Goal: Task Accomplishment & Management: Complete application form

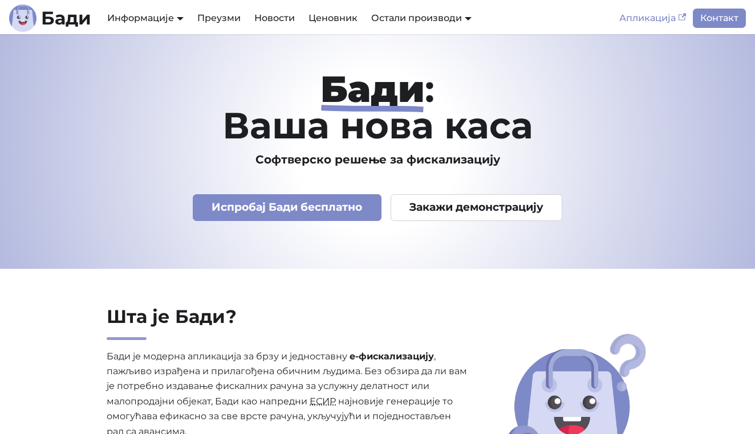
click at [649, 20] on link "Апликација" at bounding box center [652, 18] width 80 height 19
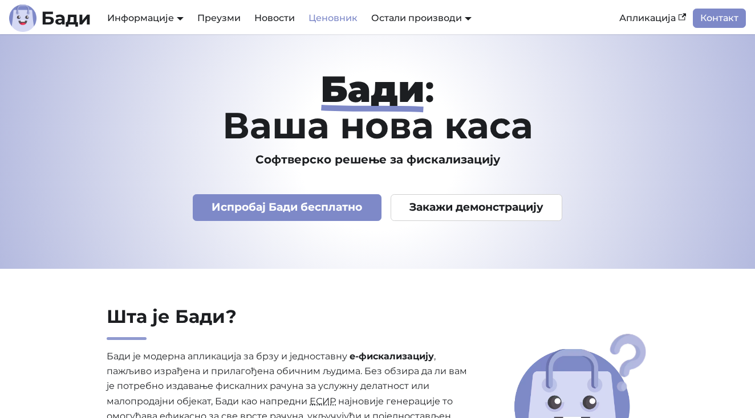
click at [318, 19] on link "Ценовник" at bounding box center [333, 18] width 63 height 19
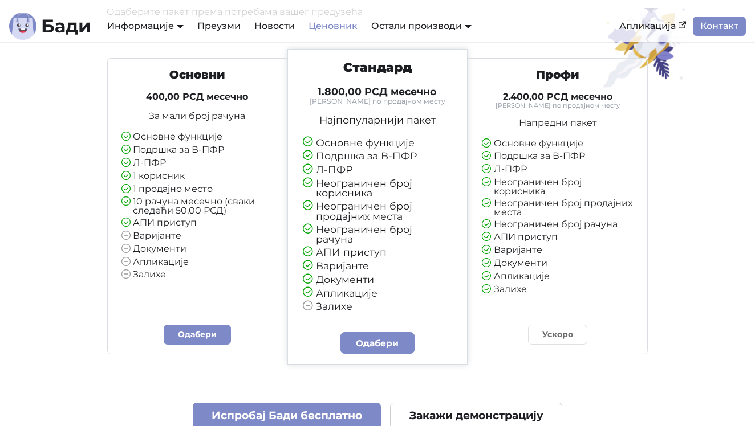
scroll to position [123, 0]
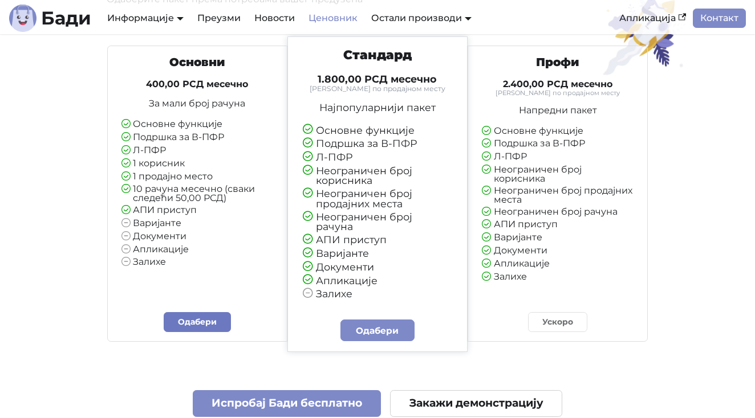
click at [200, 312] on link "Одабери" at bounding box center [197, 322] width 67 height 20
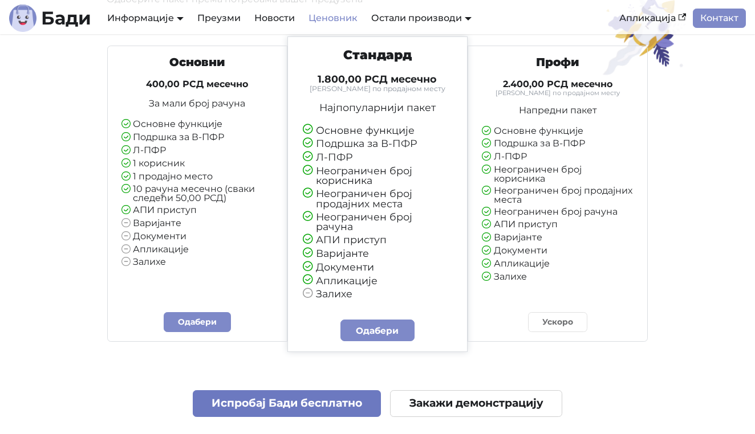
click at [327, 395] on link "Испробај Бади бесплатно" at bounding box center [287, 404] width 189 height 27
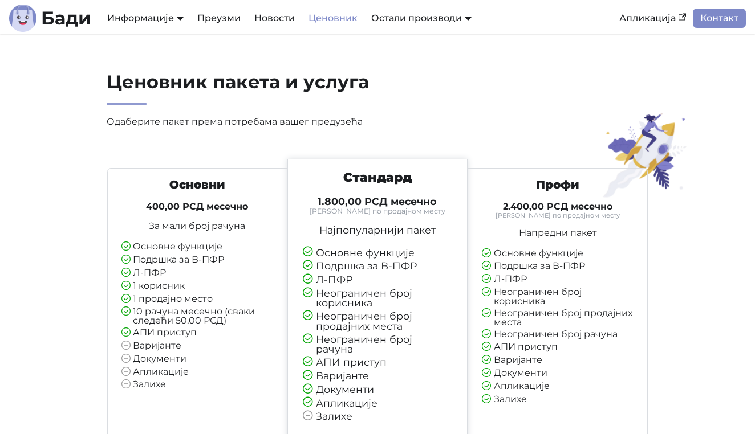
scroll to position [0, 0]
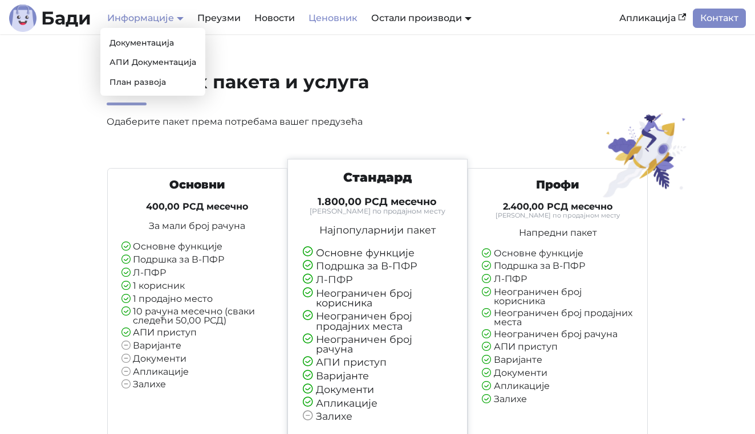
click at [163, 19] on link "Информације" at bounding box center [145, 18] width 76 height 11
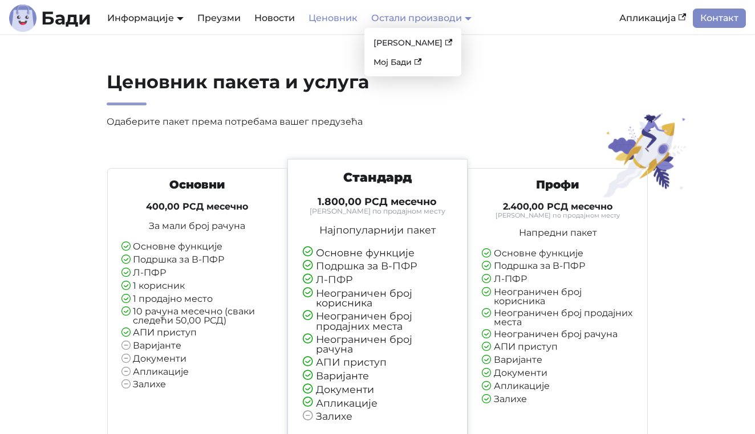
click at [431, 13] on link "Остали производи" at bounding box center [421, 18] width 100 height 11
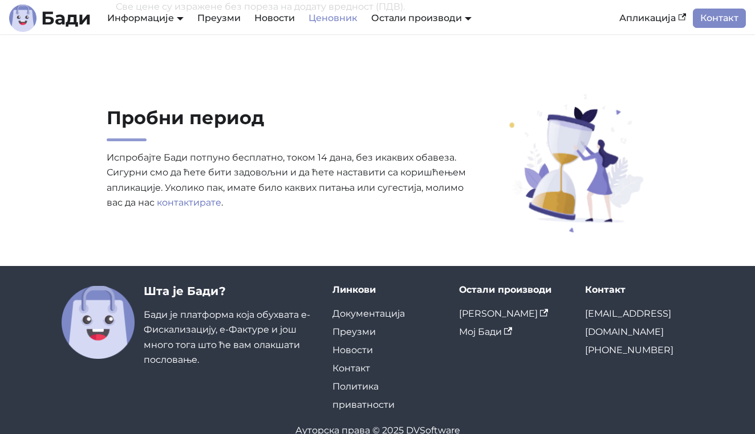
scroll to position [803, 0]
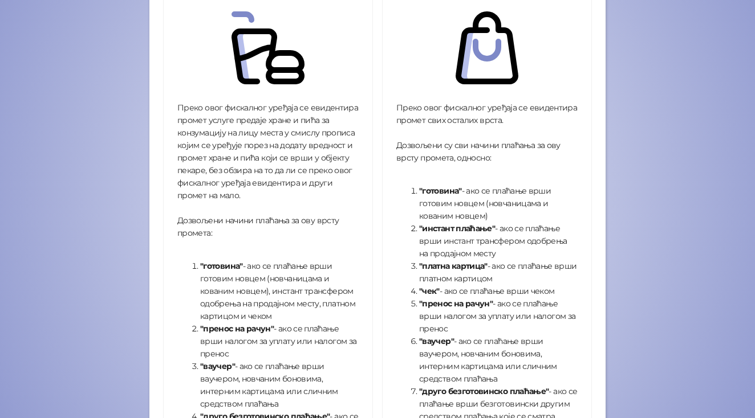
scroll to position [229, 0]
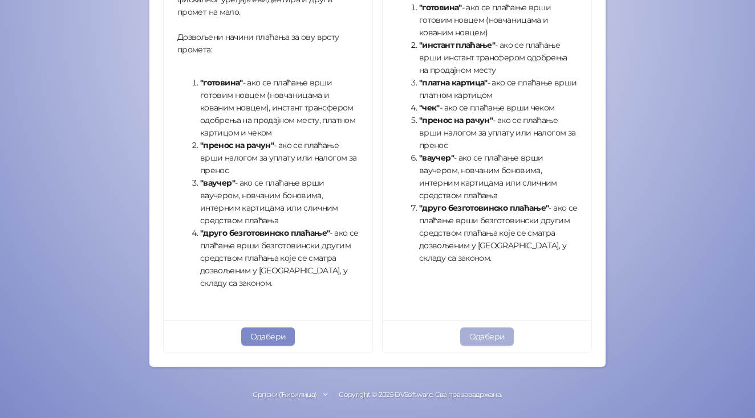
click at [489, 343] on button "Одабери" at bounding box center [487, 337] width 54 height 18
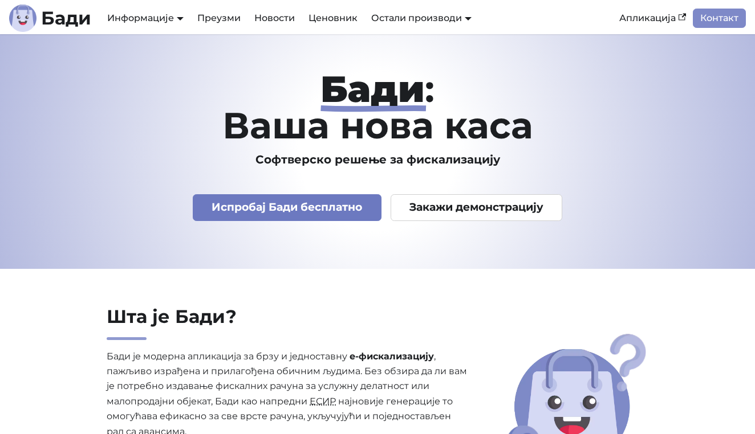
click at [298, 211] on link "Испробај Бади бесплатно" at bounding box center [287, 207] width 189 height 27
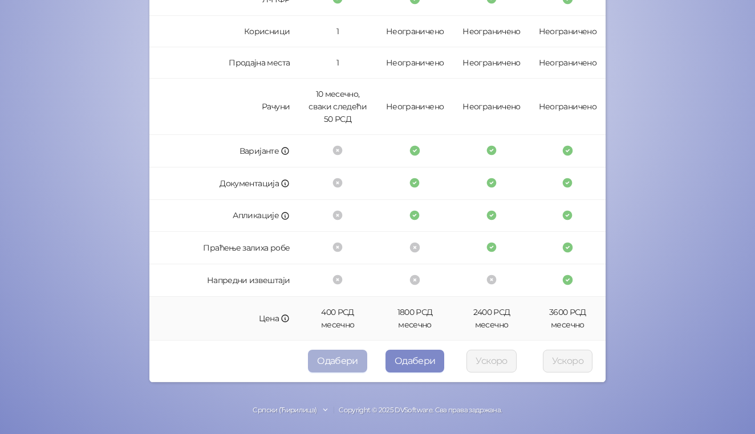
scroll to position [308, 0]
click at [346, 358] on button "Одабери" at bounding box center [337, 362] width 59 height 23
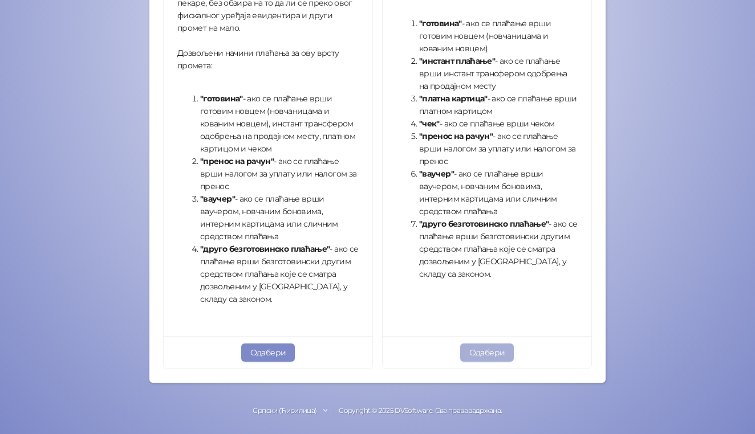
click at [494, 353] on button "Одабери" at bounding box center [487, 353] width 54 height 18
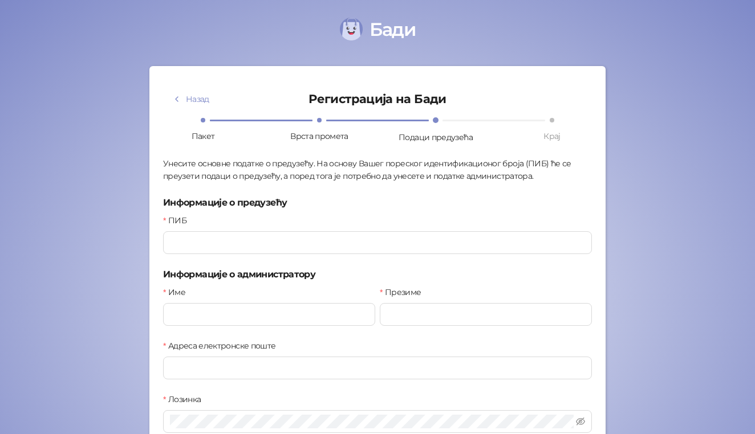
click at [347, 255] on div "Назад Регистрација на Бади Пакет Врста промета Подаци предузећа Крај Унесите ос…" at bounding box center [377, 302] width 429 height 444
click at [347, 253] on input "ПИБ" at bounding box center [377, 242] width 429 height 23
type input "*********"
type input "*"
type input "******"
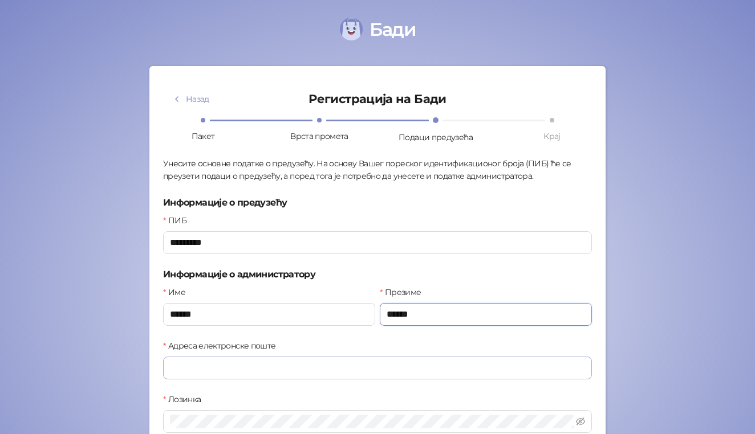
type input "******"
type input "*"
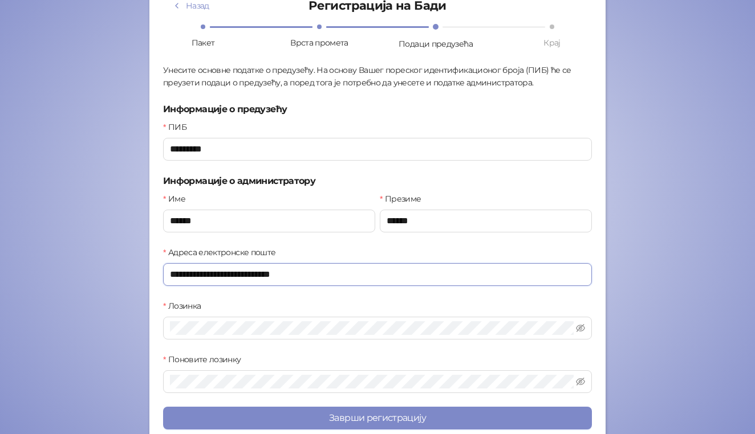
scroll to position [94, 0]
type input "**********"
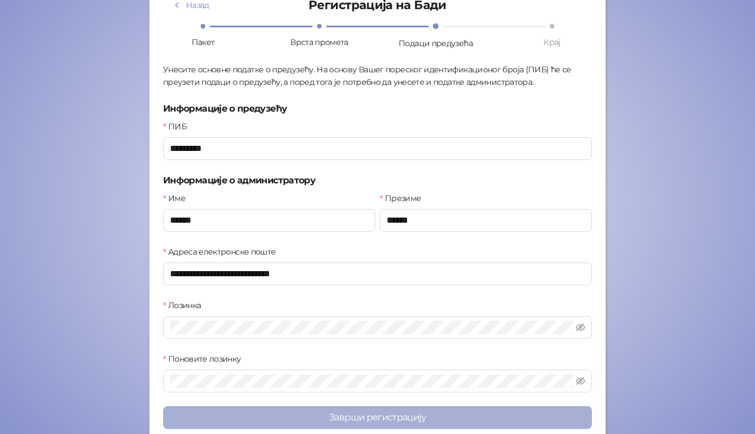
click at [462, 424] on button "Заврши регистрацију" at bounding box center [377, 418] width 429 height 23
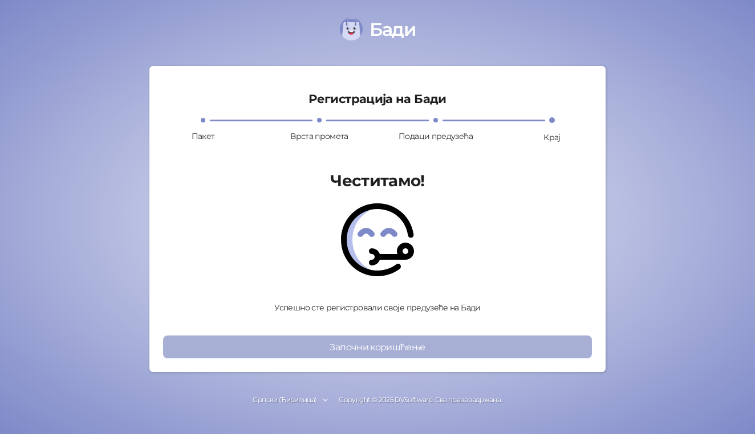
click at [401, 352] on button "Започни коришћење" at bounding box center [377, 347] width 429 height 23
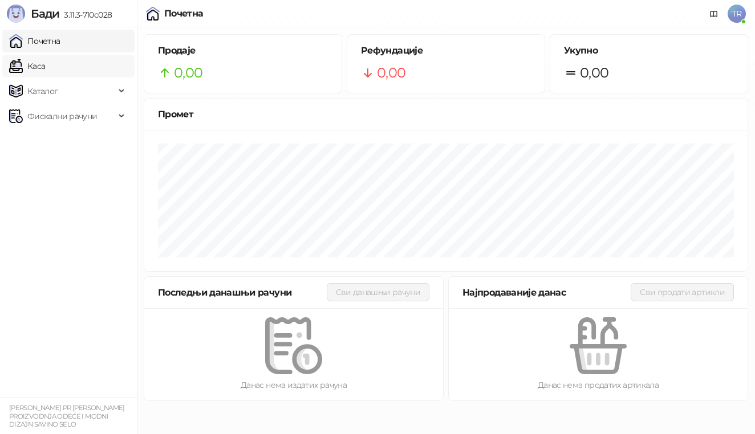
click at [45, 68] on link "Каса" at bounding box center [27, 66] width 36 height 23
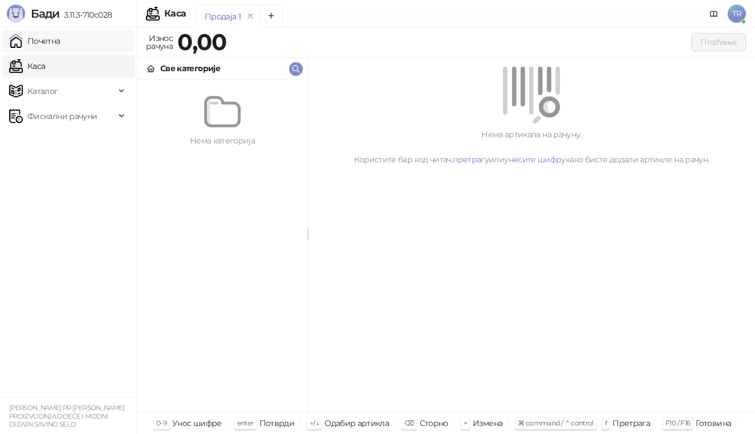
click at [58, 37] on link "Почетна" at bounding box center [34, 41] width 51 height 23
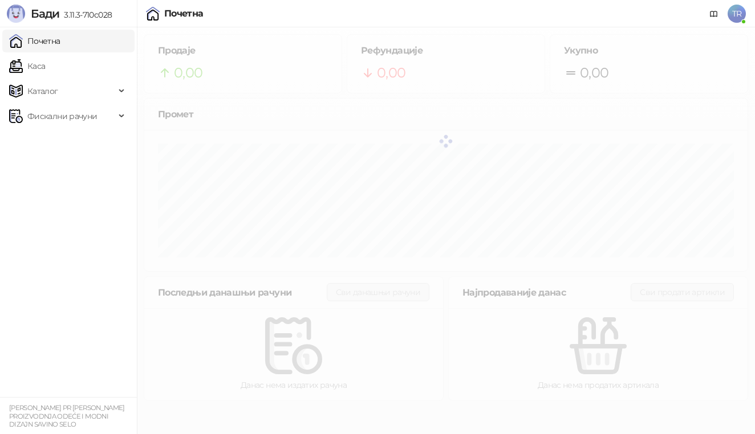
click at [76, 131] on ul "Почетна Каса Каталог Фискални рачуни" at bounding box center [68, 212] width 137 height 370
click at [76, 123] on span "Фискални рачуни" at bounding box center [62, 116] width 70 height 23
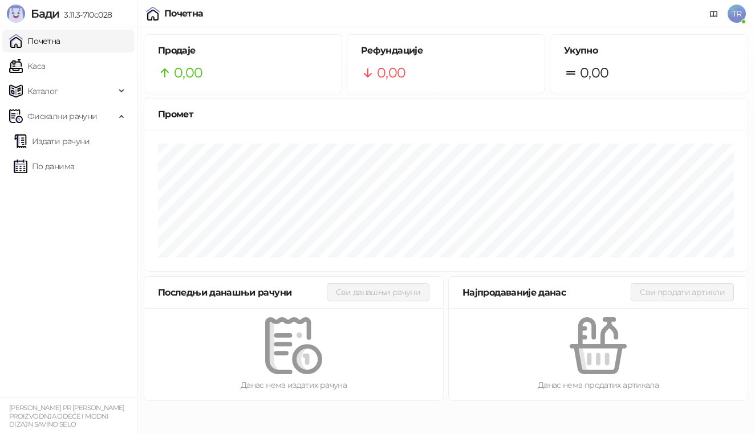
click at [60, 46] on link "Почетна" at bounding box center [34, 41] width 51 height 23
click at [45, 64] on link "Каса" at bounding box center [27, 66] width 36 height 23
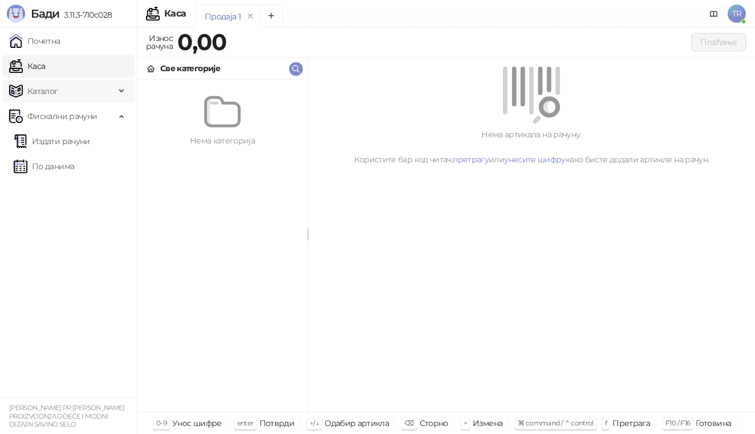
click at [114, 86] on span "Каталог" at bounding box center [62, 91] width 106 height 23
click at [60, 40] on link "Почетна" at bounding box center [34, 41] width 51 height 23
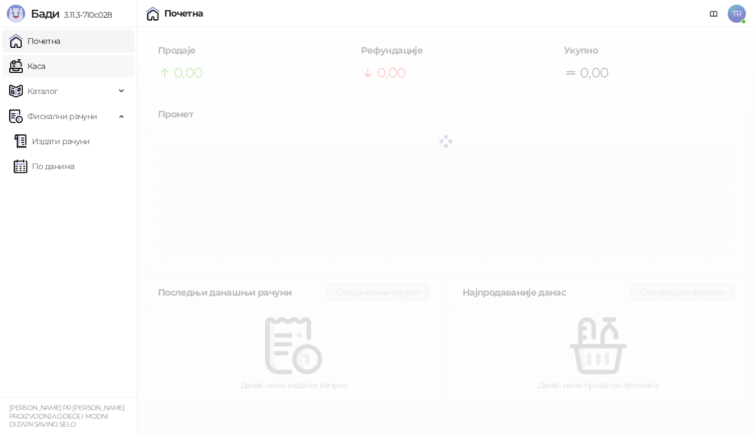
click at [45, 64] on link "Каса" at bounding box center [27, 66] width 36 height 23
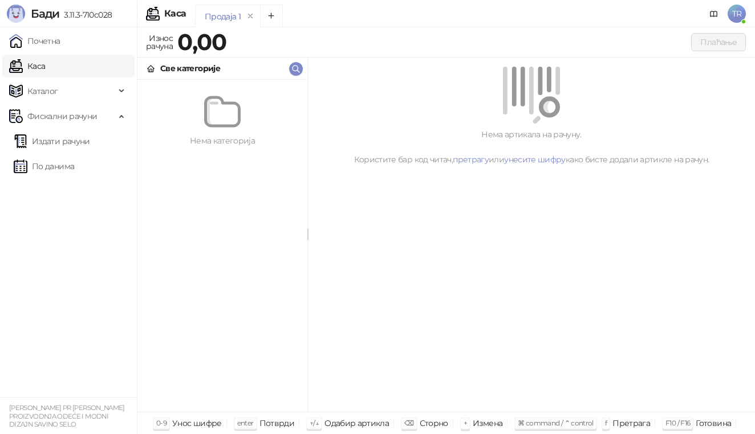
click at [193, 46] on strong "0,00" at bounding box center [201, 42] width 49 height 28
click at [239, 44] on div "Плаћање" at bounding box center [488, 42] width 514 height 18
click at [89, 145] on link "Издати рачуни" at bounding box center [52, 141] width 76 height 23
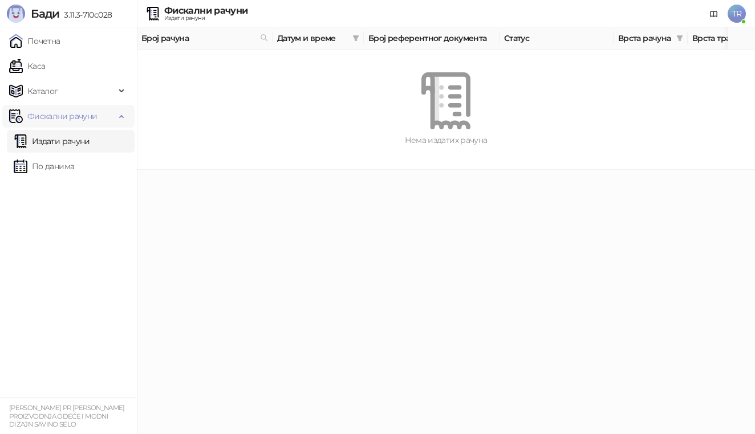
click at [95, 118] on span "Фискални рачуни" at bounding box center [62, 116] width 70 height 23
click at [82, 92] on span "Каталог" at bounding box center [62, 91] width 106 height 23
click at [81, 122] on link "Робне марке" at bounding box center [48, 116] width 69 height 23
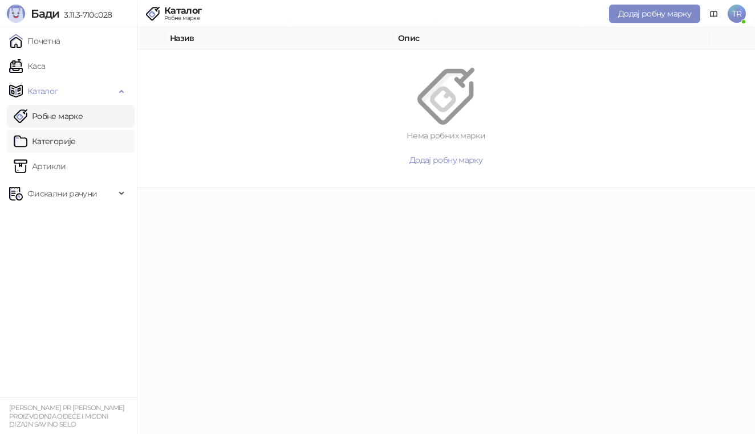
click at [73, 141] on link "Категорије" at bounding box center [45, 141] width 62 height 23
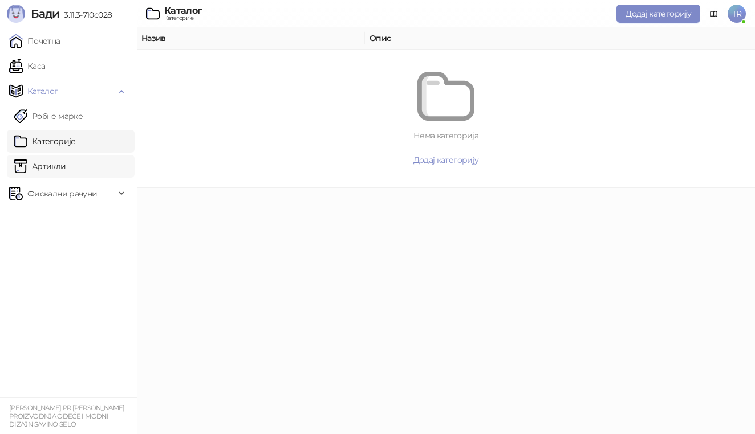
click at [66, 172] on link "Артикли" at bounding box center [40, 166] width 52 height 23
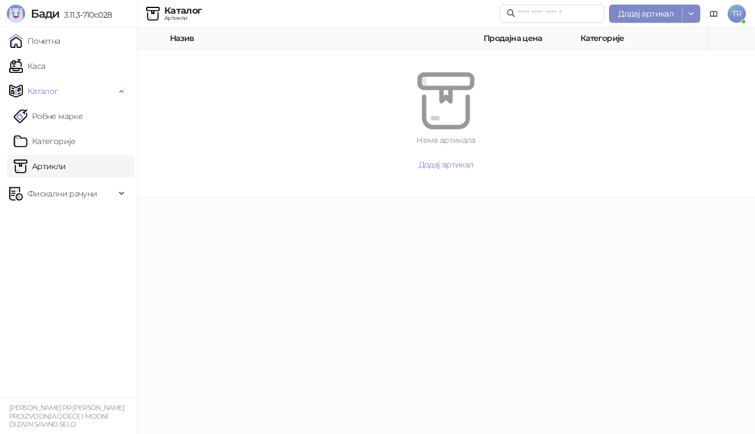
click at [92, 14] on span "3.11.3-710c028" at bounding box center [85, 15] width 52 height 10
click at [60, 39] on link "Почетна" at bounding box center [34, 41] width 51 height 23
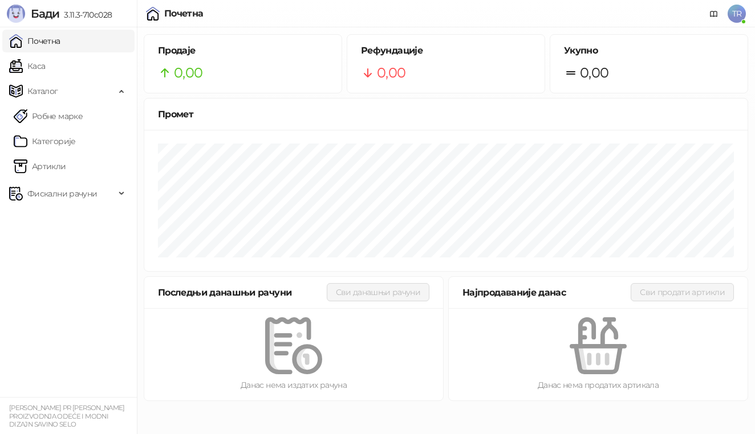
click at [303, 370] on img at bounding box center [293, 346] width 57 height 57
click at [32, 71] on link "Каса" at bounding box center [27, 66] width 36 height 23
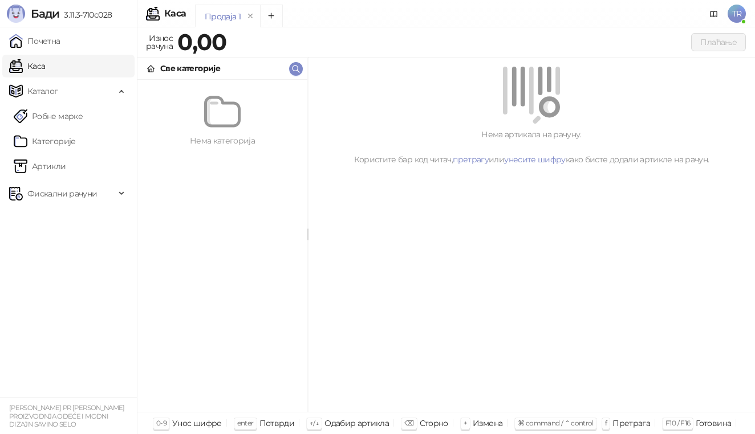
click at [90, 423] on small "TAMARA RISTIĆ PR ELEONORA COUTURE PROIZVODNJA ODEĆE I MODNI DIZAJN SAVINO SELO" at bounding box center [67, 416] width 116 height 25
click at [64, 194] on span "Фискални рачуни" at bounding box center [62, 193] width 70 height 23
click at [65, 216] on link "Издати рачуни" at bounding box center [52, 219] width 76 height 23
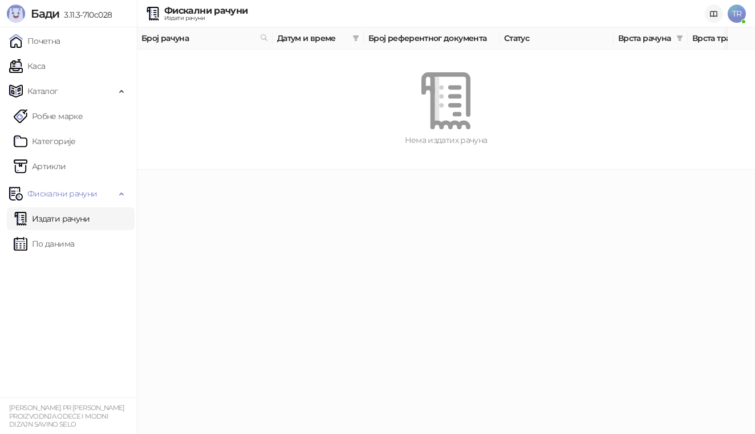
click at [716, 16] on icon at bounding box center [713, 13] width 7 height 5
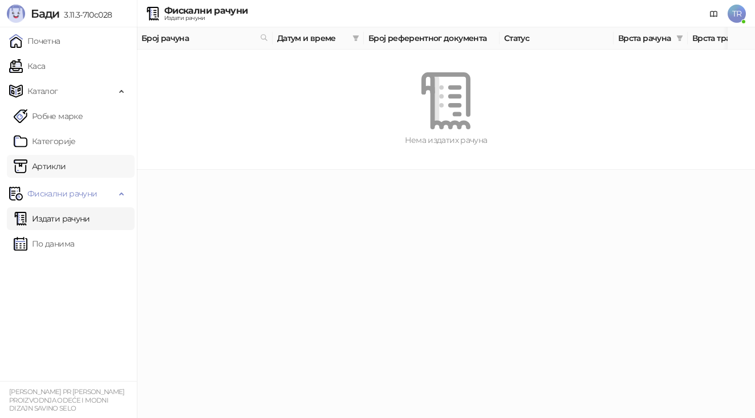
click at [63, 171] on link "Артикли" at bounding box center [40, 166] width 52 height 23
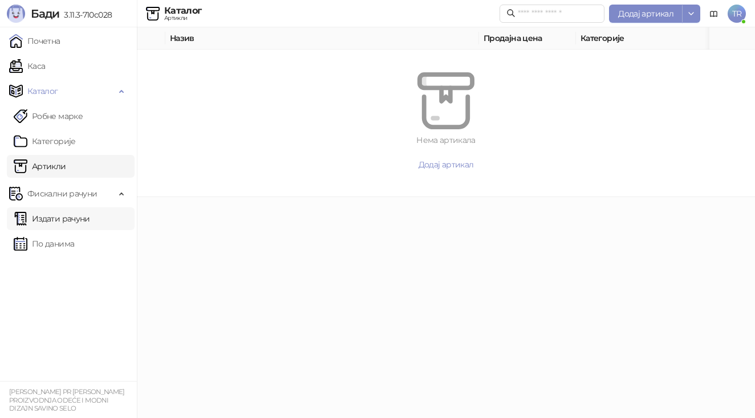
click at [52, 224] on link "Издати рачуни" at bounding box center [52, 219] width 76 height 23
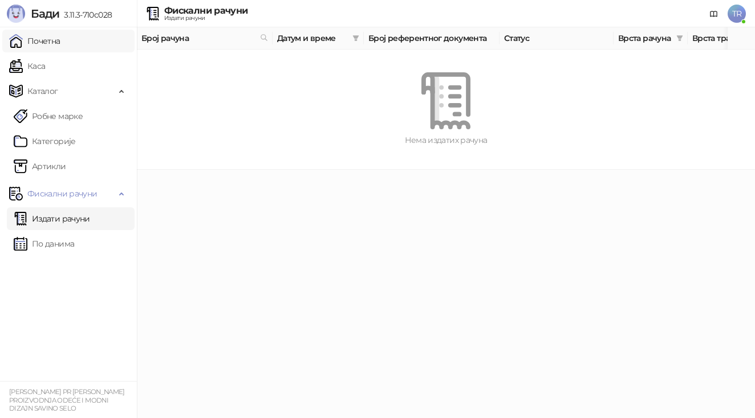
click at [42, 44] on link "Почетна" at bounding box center [34, 41] width 51 height 23
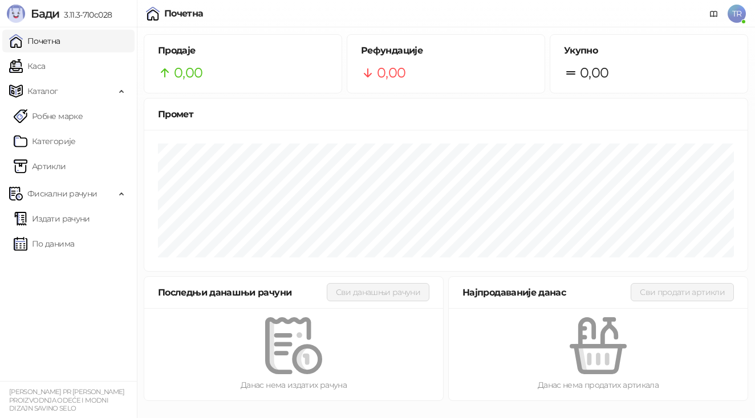
click at [734, 16] on span "TR" at bounding box center [736, 14] width 18 height 18
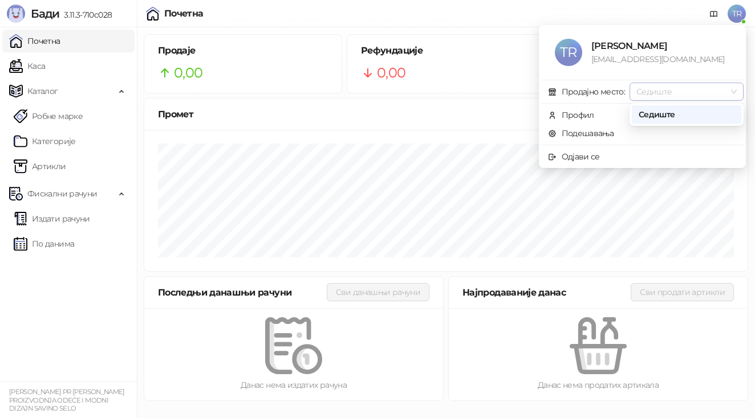
click at [676, 94] on span "Седиште" at bounding box center [686, 91] width 100 height 17
click at [603, 117] on span "Профил" at bounding box center [642, 115] width 189 height 13
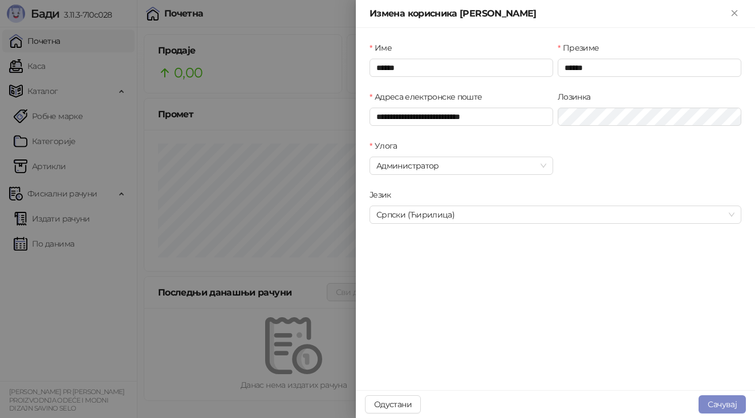
click at [19, 197] on div at bounding box center [377, 209] width 755 height 418
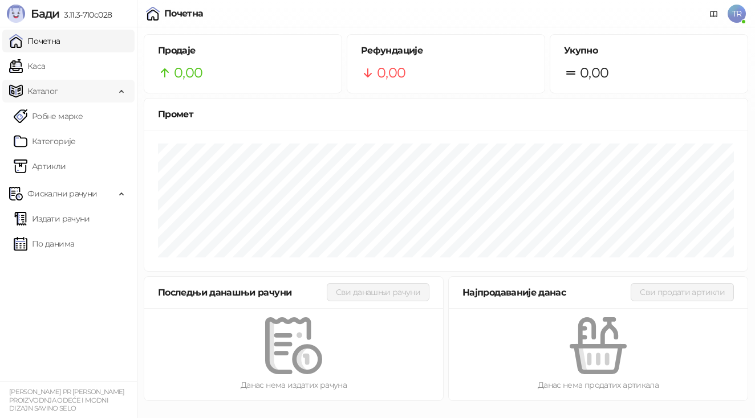
click at [65, 92] on span "Каталог" at bounding box center [62, 91] width 106 height 23
click at [45, 71] on link "Каса" at bounding box center [27, 66] width 36 height 23
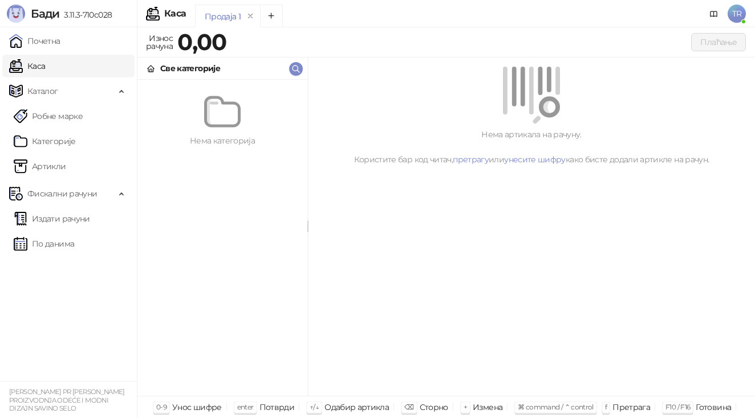
click at [510, 196] on div "Нема артикала на рачуну. Користите бар код читач, претрагу или унесите шифру ка…" at bounding box center [531, 227] width 447 height 339
click at [42, 171] on link "Артикли" at bounding box center [40, 166] width 52 height 23
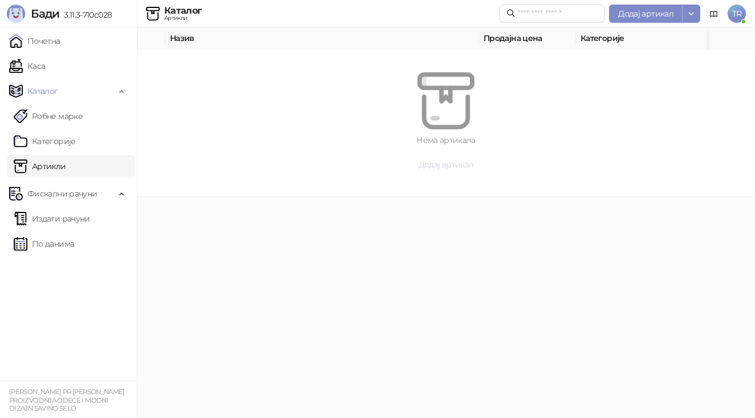
click at [446, 166] on span "Додај артикал" at bounding box center [445, 165] width 55 height 10
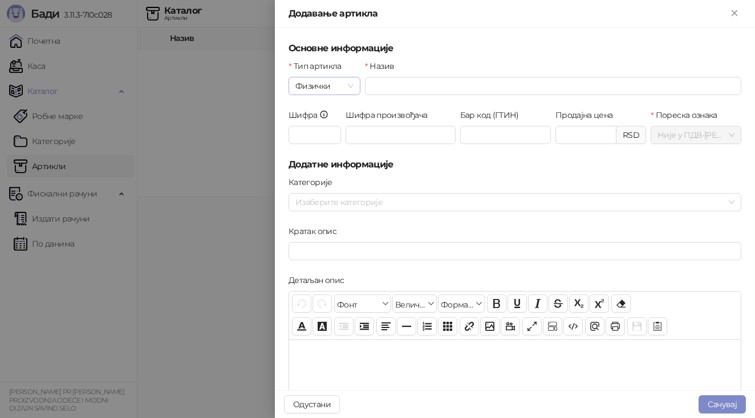
click at [347, 89] on span "Физички" at bounding box center [324, 86] width 58 height 17
click at [353, 84] on span "Физички" at bounding box center [324, 86] width 58 height 17
click at [383, 85] on input "Назив" at bounding box center [553, 86] width 376 height 18
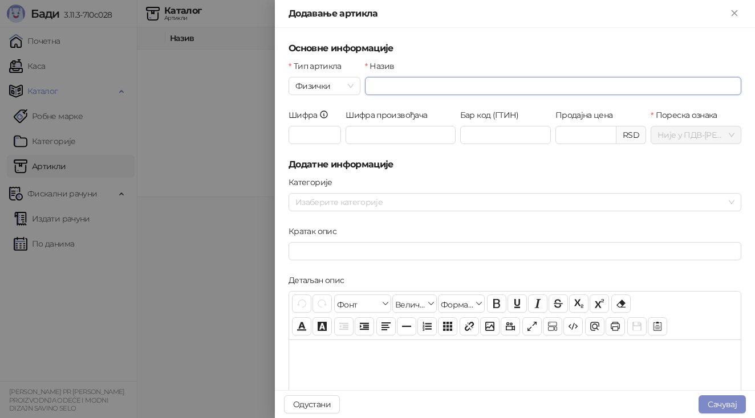
click at [677, 137] on span "Није у ПДВ - А ( 0,00 %)" at bounding box center [695, 135] width 77 height 17
click at [320, 135] on input "Шифра" at bounding box center [314, 135] width 52 height 18
click at [363, 206] on div at bounding box center [509, 202] width 436 height 16
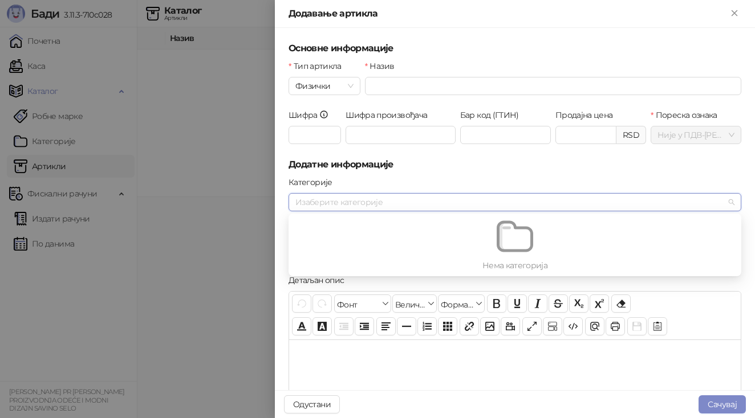
click at [363, 206] on div at bounding box center [509, 202] width 436 height 16
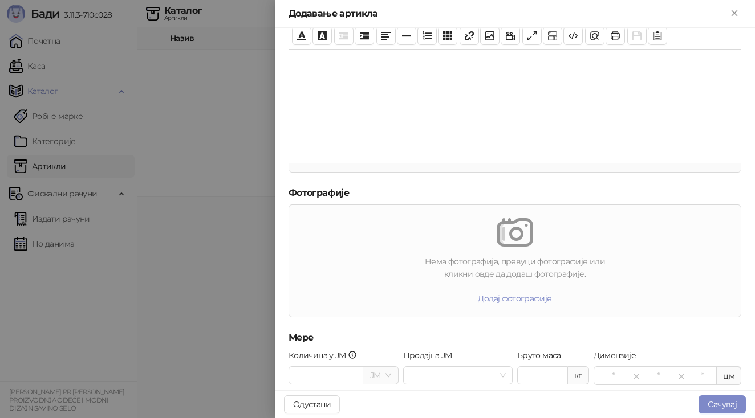
scroll to position [291, 0]
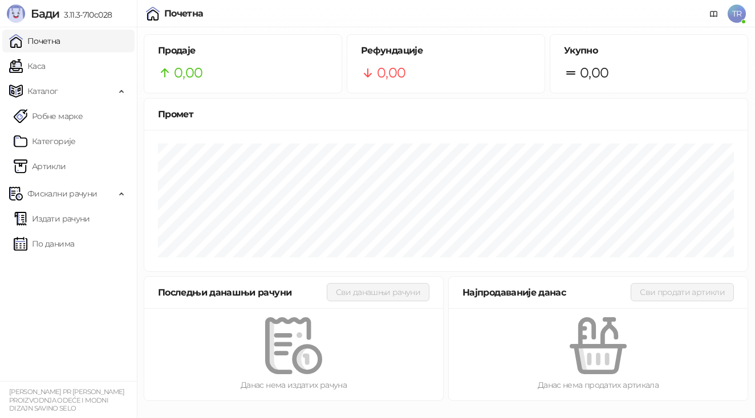
click at [738, 14] on span "TR" at bounding box center [736, 14] width 18 height 18
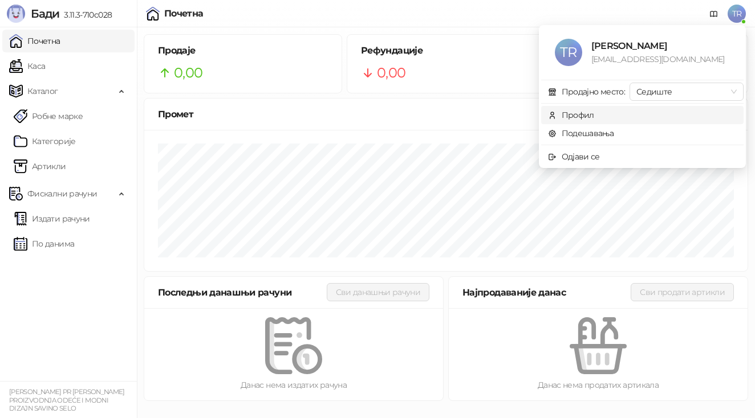
click at [569, 116] on div "Профил" at bounding box center [578, 115] width 32 height 13
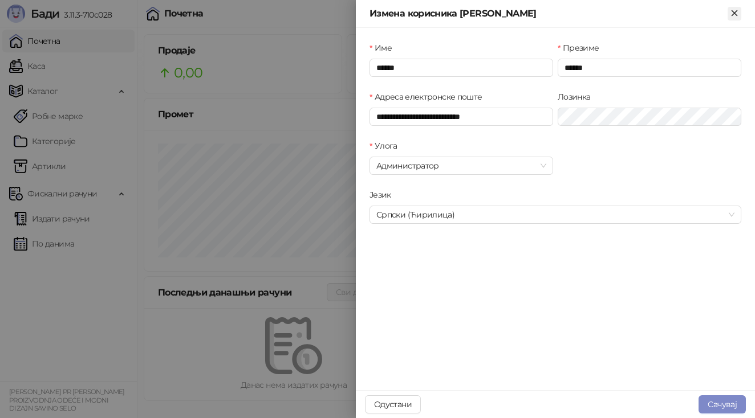
click at [734, 11] on icon "Close" at bounding box center [734, 13] width 10 height 10
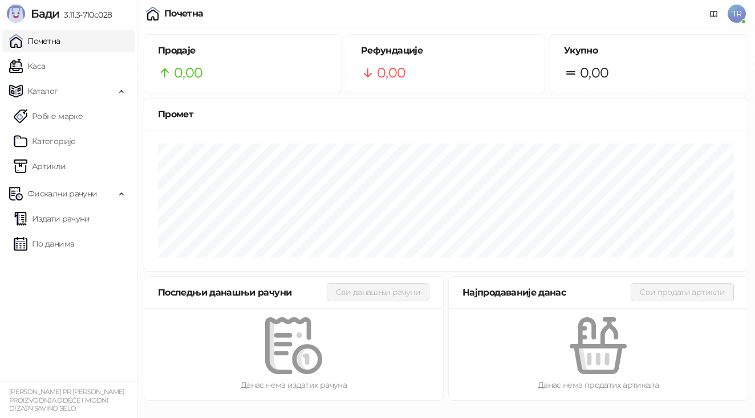
click at [81, 17] on span "3.11.3-710c028" at bounding box center [85, 15] width 52 height 10
click at [60, 39] on link "Почетна" at bounding box center [34, 41] width 51 height 23
click at [45, 88] on span "Каталог" at bounding box center [42, 91] width 31 height 23
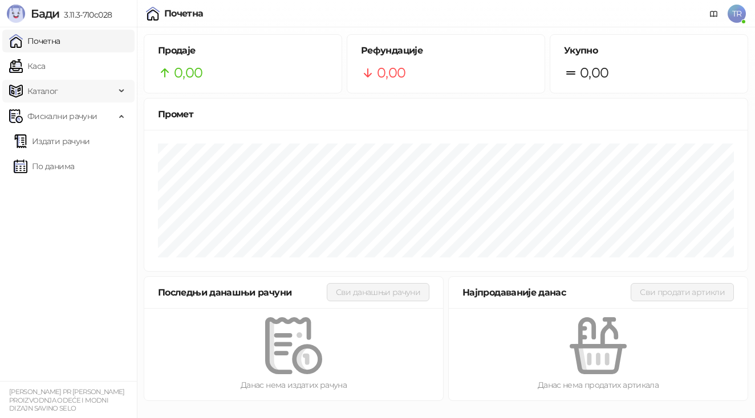
click at [45, 90] on span "Каталог" at bounding box center [42, 91] width 31 height 23
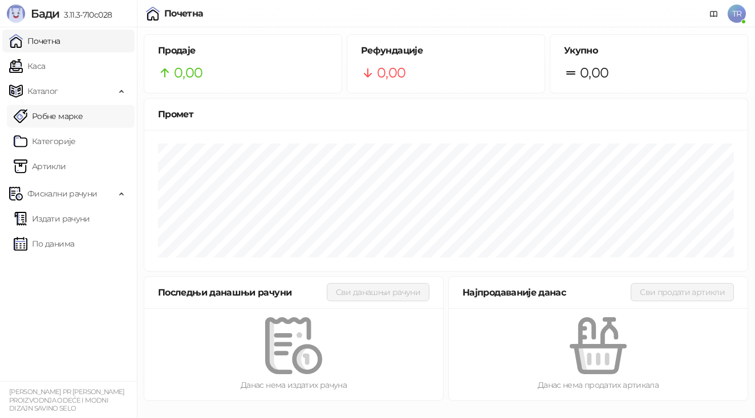
click at [52, 117] on link "Робне марке" at bounding box center [48, 116] width 69 height 23
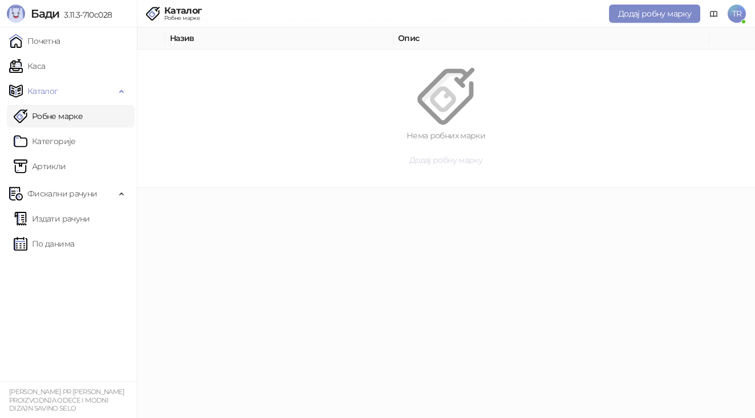
click at [426, 160] on span "Додај робну марку" at bounding box center [445, 160] width 73 height 10
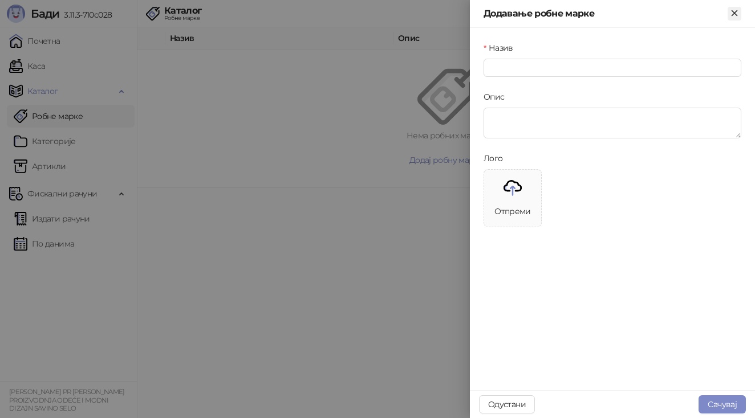
click at [733, 10] on icon "Close" at bounding box center [734, 13] width 10 height 10
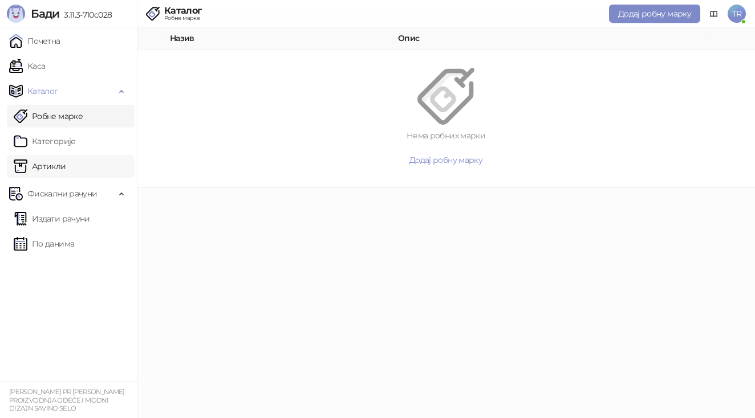
click at [60, 169] on link "Артикли" at bounding box center [40, 166] width 52 height 23
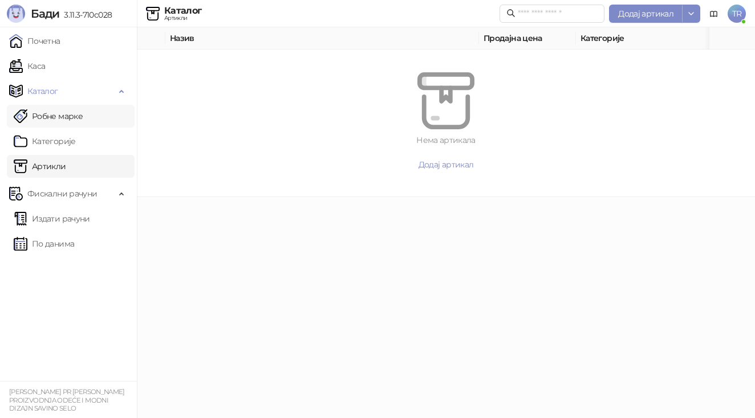
click at [83, 116] on link "Робне марке" at bounding box center [48, 116] width 69 height 23
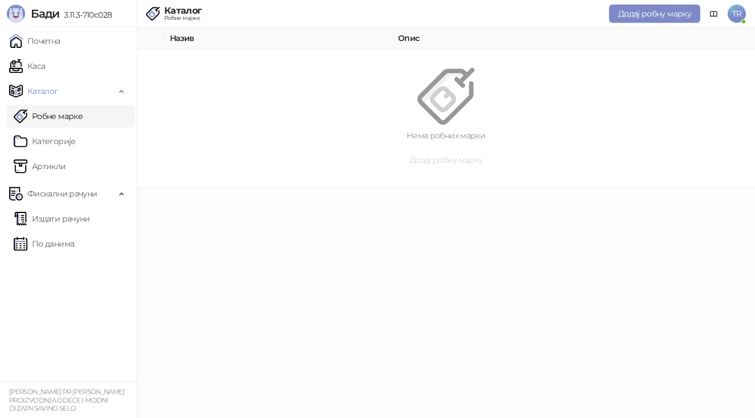
click at [448, 160] on span "Додај робну марку" at bounding box center [445, 160] width 73 height 10
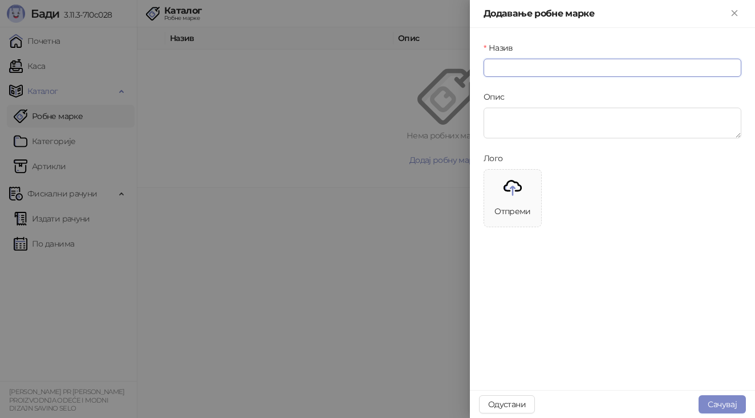
click at [530, 68] on input "Назив" at bounding box center [612, 68] width 258 height 18
type input "**********"
click at [550, 117] on textarea "Опис" at bounding box center [612, 123] width 258 height 31
click at [514, 197] on img at bounding box center [512, 188] width 18 height 18
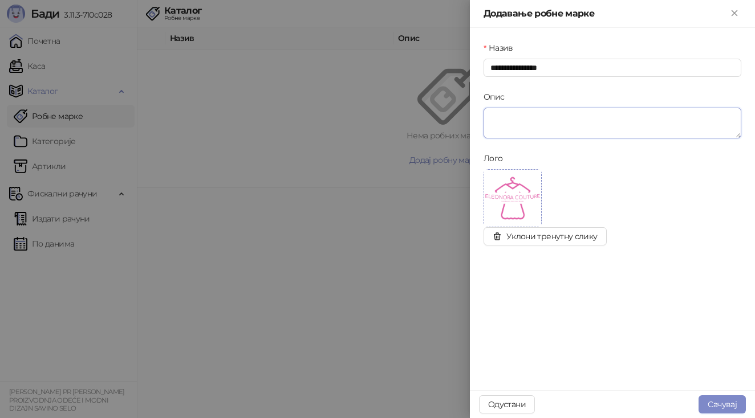
click at [533, 124] on textarea "Опис" at bounding box center [612, 123] width 258 height 31
drag, startPoint x: 568, startPoint y: 116, endPoint x: 473, endPoint y: 113, distance: 95.2
click at [473, 113] on div "**********" at bounding box center [612, 209] width 285 height 363
type textarea "**********"
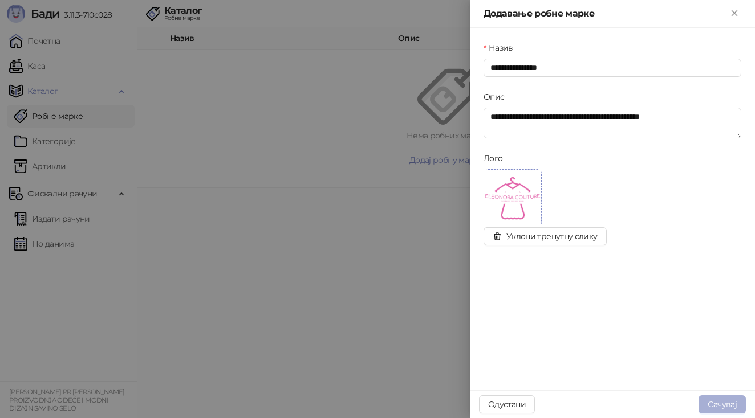
click at [731, 404] on button "Сачувај" at bounding box center [721, 405] width 47 height 18
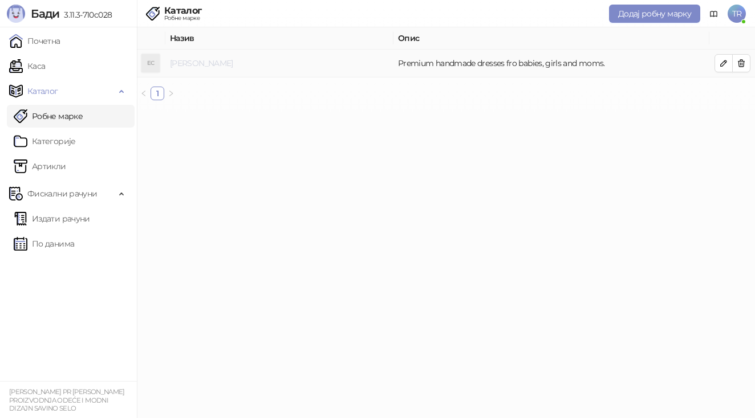
click at [180, 62] on link "ELEONORA COUTURE" at bounding box center [201, 63] width 63 height 10
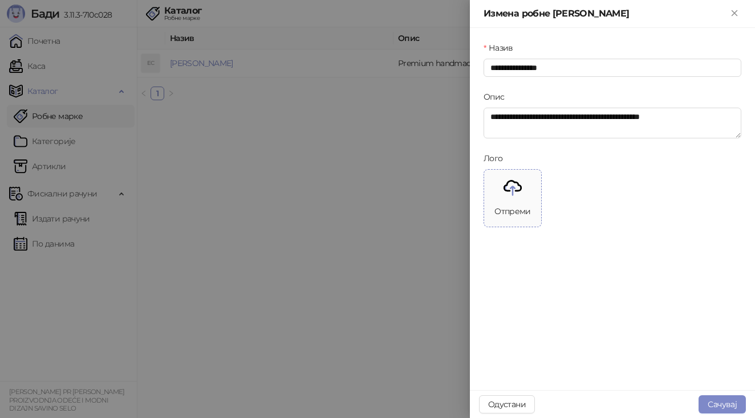
click at [509, 193] on img at bounding box center [512, 188] width 18 height 18
click at [726, 405] on button "Сачувај" at bounding box center [721, 405] width 47 height 18
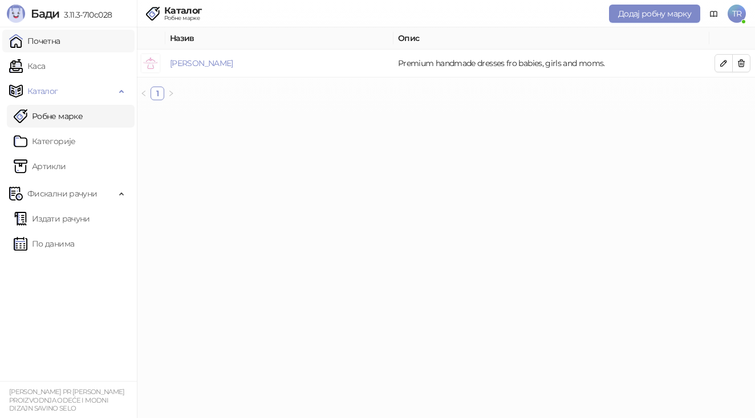
click at [48, 45] on link "Почетна" at bounding box center [34, 41] width 51 height 23
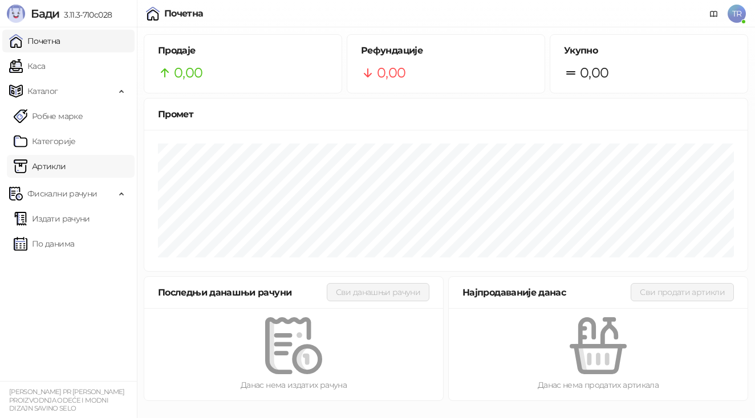
click at [62, 165] on link "Артикли" at bounding box center [40, 166] width 52 height 23
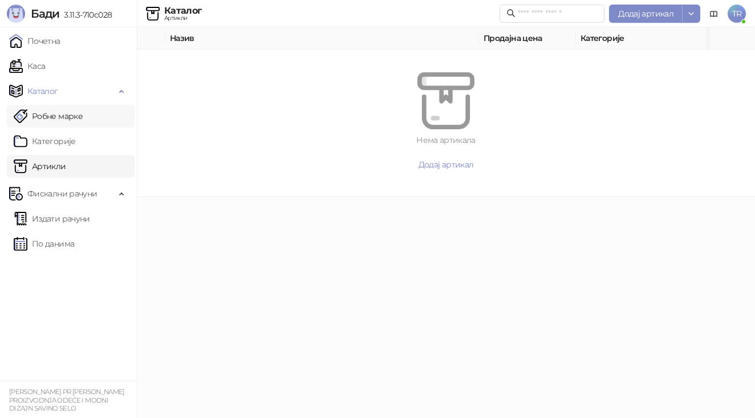
click at [66, 119] on link "Робне марке" at bounding box center [48, 116] width 69 height 23
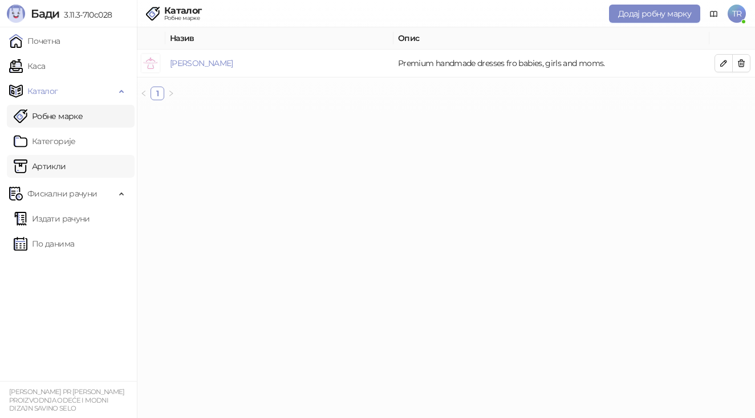
click at [60, 174] on link "Артикли" at bounding box center [40, 166] width 52 height 23
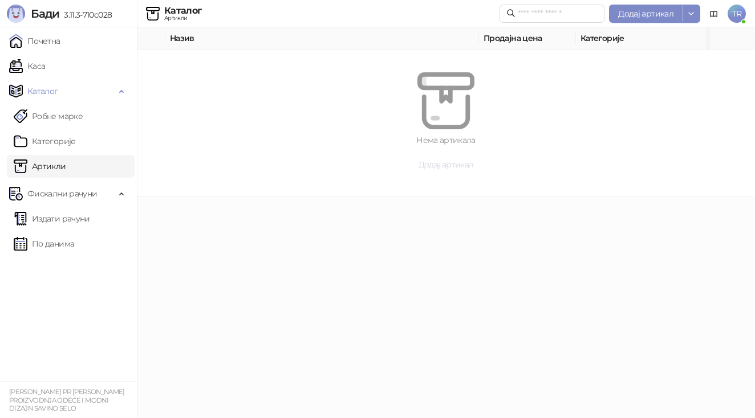
click at [452, 164] on span "Додај артикал" at bounding box center [445, 165] width 55 height 10
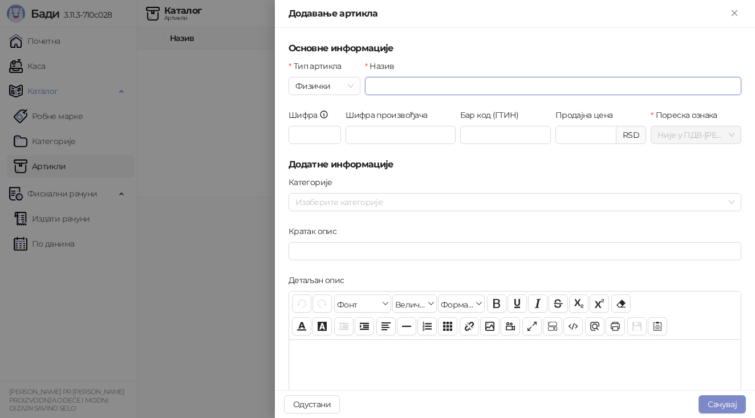
click at [383, 90] on input "Назив" at bounding box center [553, 86] width 376 height 18
type input "**********"
click at [383, 137] on input "Шифра произвођача" at bounding box center [401, 135] width 110 height 18
type input "****"
click at [583, 134] on input "Продајна цена" at bounding box center [586, 135] width 60 height 17
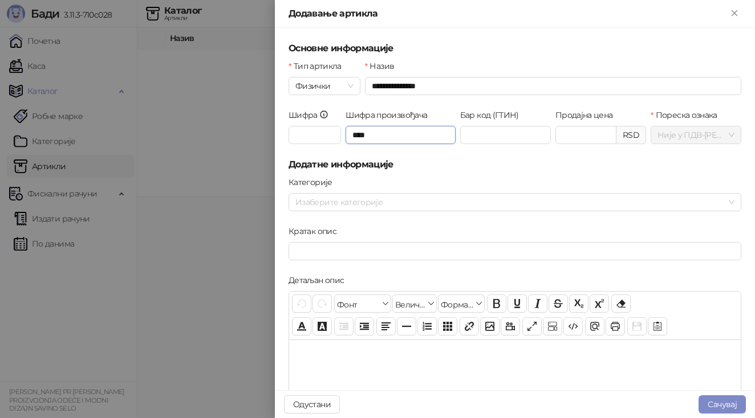
click at [409, 136] on input "****" at bounding box center [401, 135] width 110 height 18
click at [368, 210] on div "Изаберите категорије" at bounding box center [514, 202] width 453 height 18
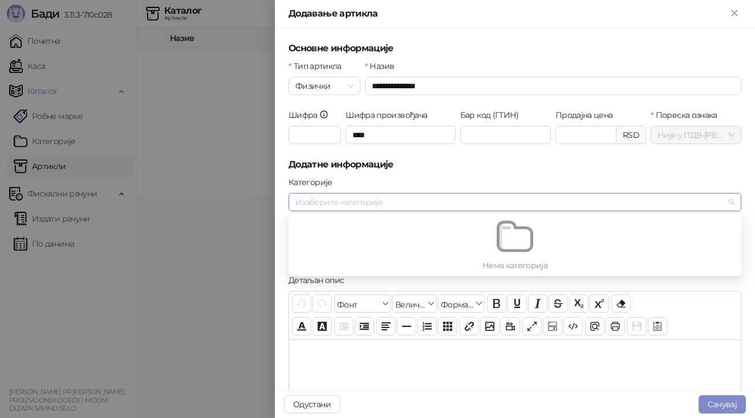
click at [368, 208] on div at bounding box center [509, 202] width 436 height 16
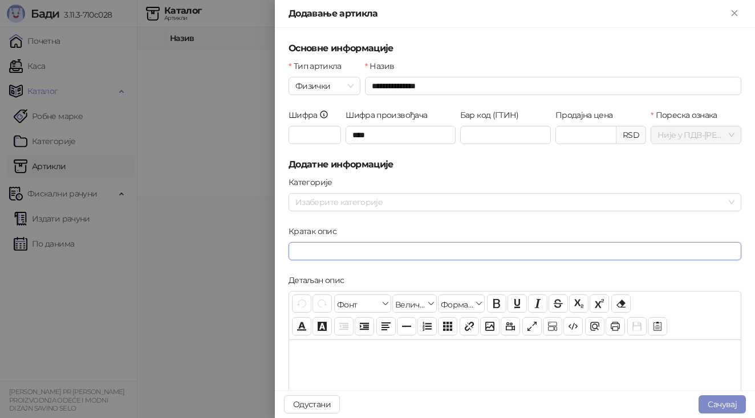
click at [355, 259] on input "Кратак опис" at bounding box center [514, 251] width 453 height 18
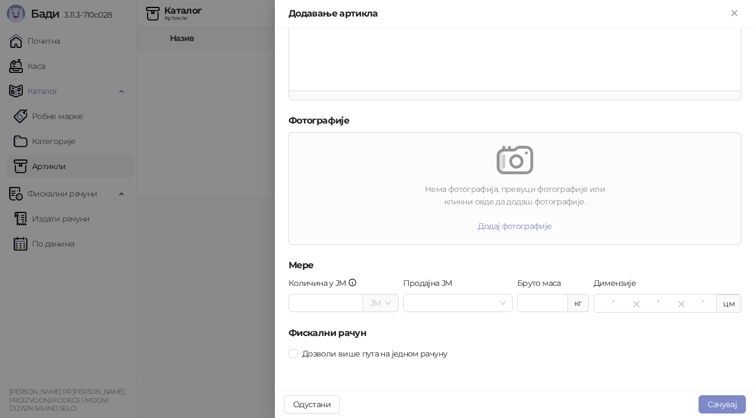
scroll to position [364, 0]
click at [514, 229] on button "Додај фотографије" at bounding box center [515, 226] width 92 height 18
click at [323, 404] on button "Одустани" at bounding box center [312, 405] width 56 height 18
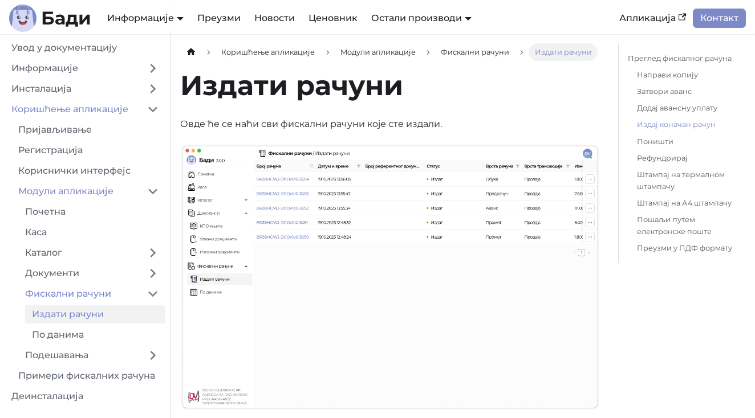
click at [696, 125] on link "Издај коначан рачун" at bounding box center [687, 125] width 100 height 12
click at [706, 26] on link "Контакт" at bounding box center [719, 18] width 53 height 19
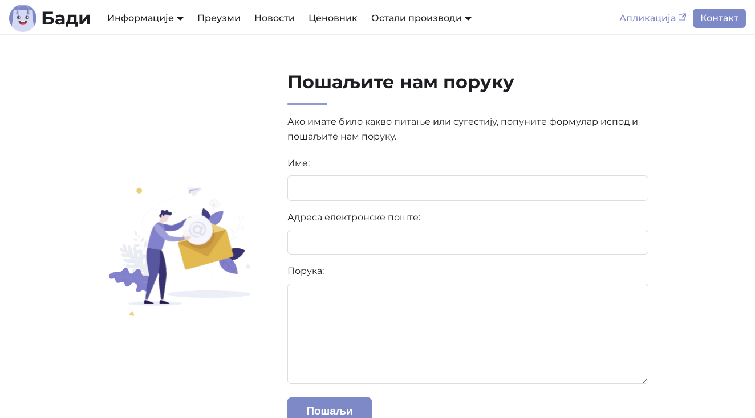
click at [676, 18] on link "Апликација" at bounding box center [652, 18] width 80 height 19
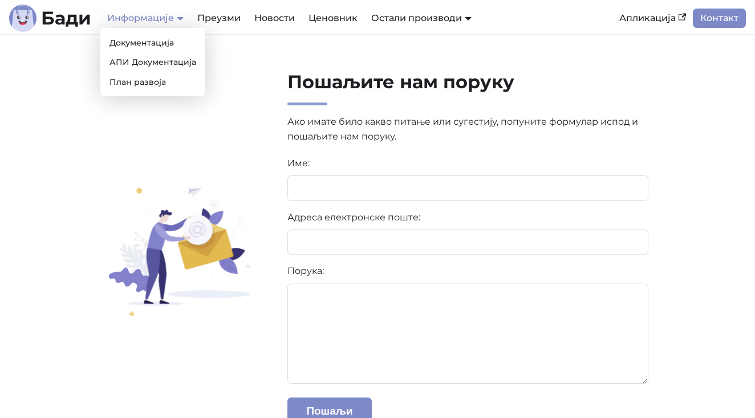
click at [168, 21] on link "Информације" at bounding box center [145, 18] width 76 height 11
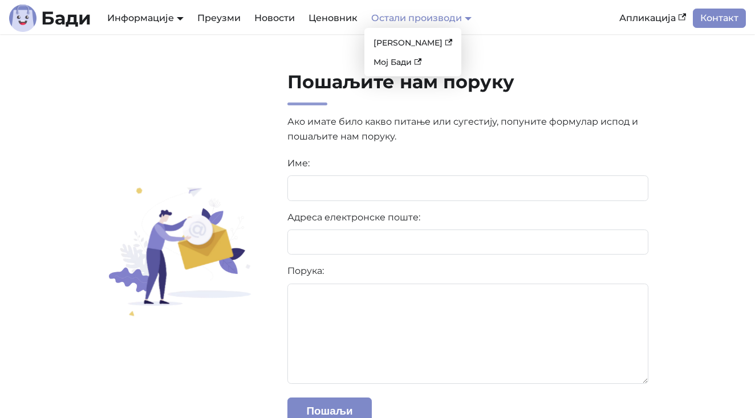
click at [450, 19] on link "Остали производи" at bounding box center [421, 18] width 100 height 11
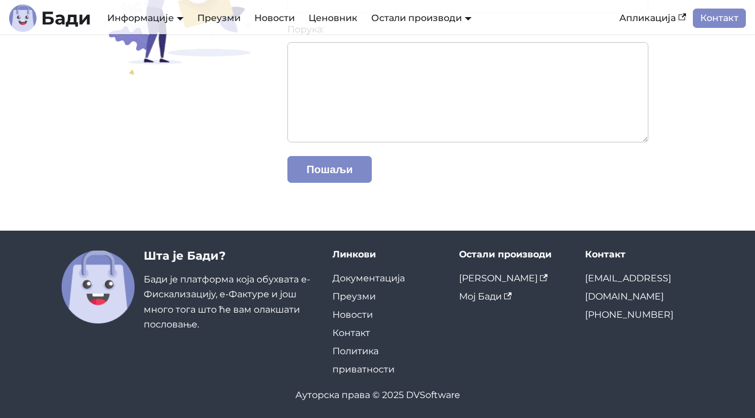
scroll to position [241, 0]
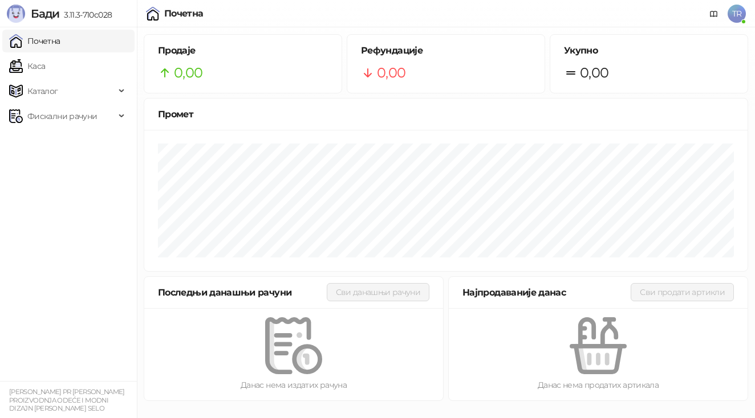
click at [186, 71] on span "0,00" at bounding box center [188, 73] width 29 height 22
click at [41, 118] on span "Фискални рачуни" at bounding box center [62, 116] width 70 height 23
click at [123, 121] on div "Фискални рачуни" at bounding box center [68, 116] width 132 height 23
click at [122, 87] on div "Каталог" at bounding box center [68, 91] width 132 height 23
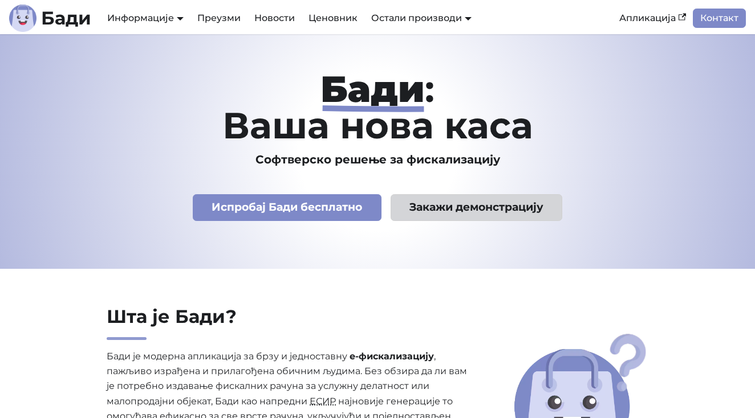
click at [499, 209] on link "Закажи демонстрацију" at bounding box center [477, 207] width 172 height 27
